Goal: Task Accomplishment & Management: Manage account settings

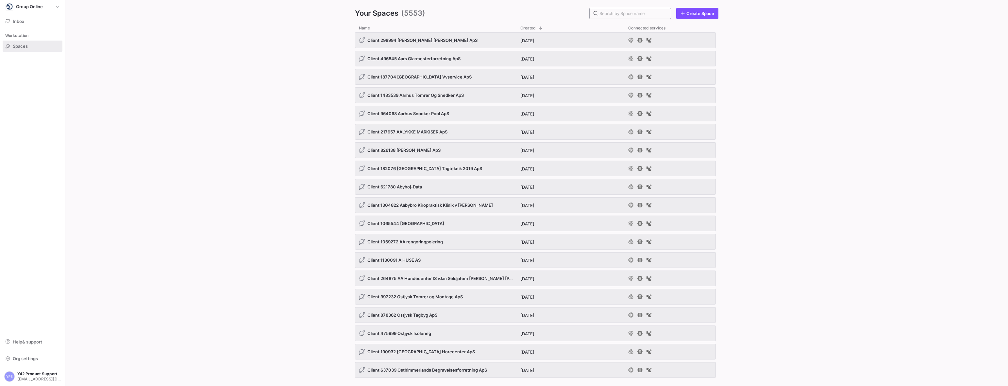
click at [629, 14] on input "text" at bounding box center [633, 13] width 66 height 5
paste input "1115307"
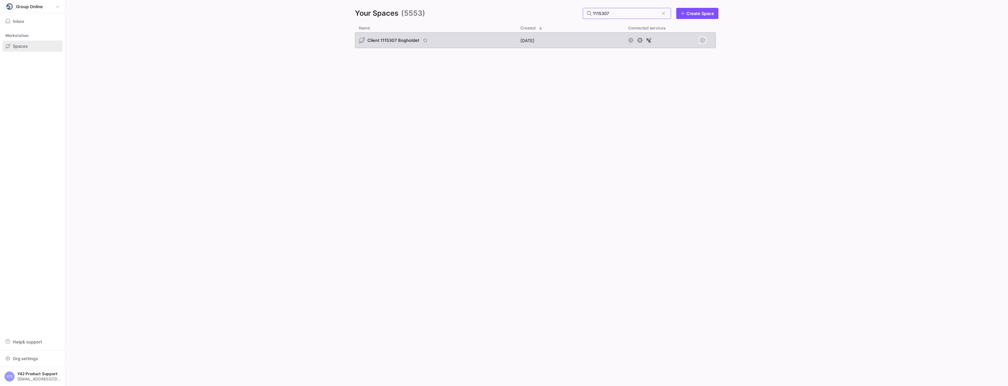
type input "1115307"
click at [702, 42] on span "Press SPACE to select this row." at bounding box center [703, 40] width 8 height 8
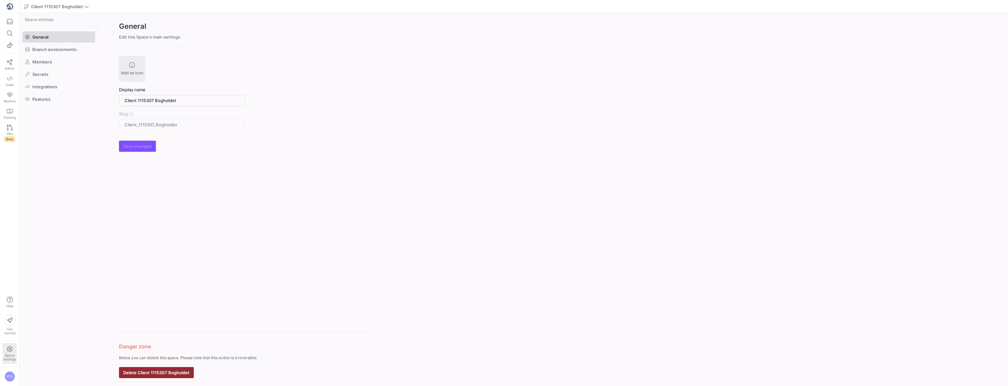
click at [189, 373] on span "Delete Client 1115307 Bogholdet" at bounding box center [156, 372] width 66 height 5
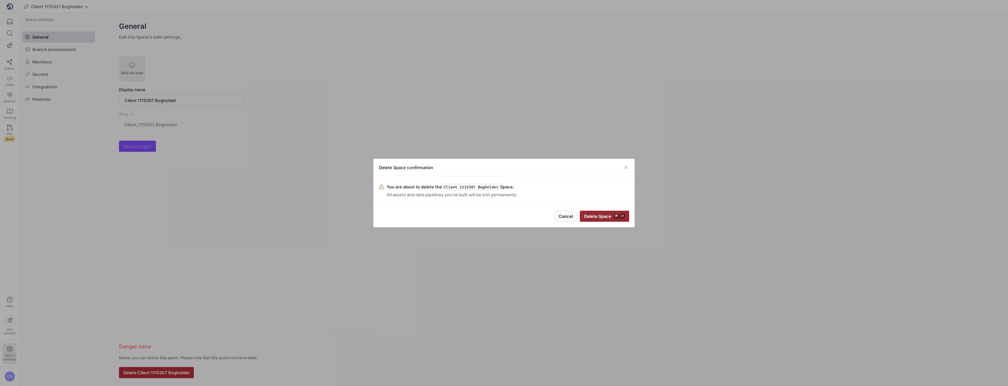
click at [590, 217] on span "Delete Space ⌘ ⏎" at bounding box center [604, 215] width 41 height 5
